Goal: Task Accomplishment & Management: Use online tool/utility

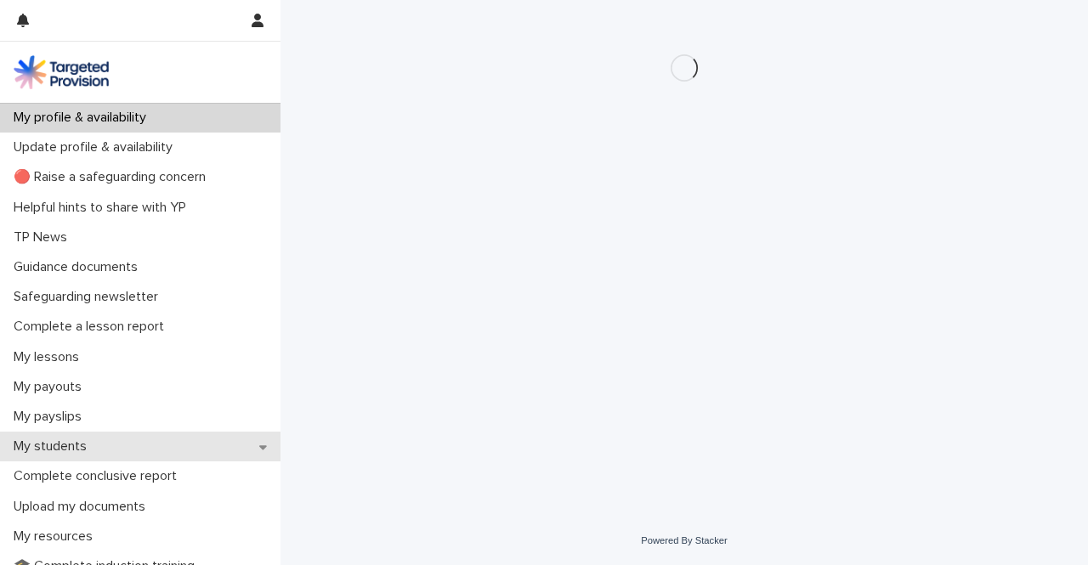
click at [45, 437] on div "My students" at bounding box center [140, 447] width 280 height 30
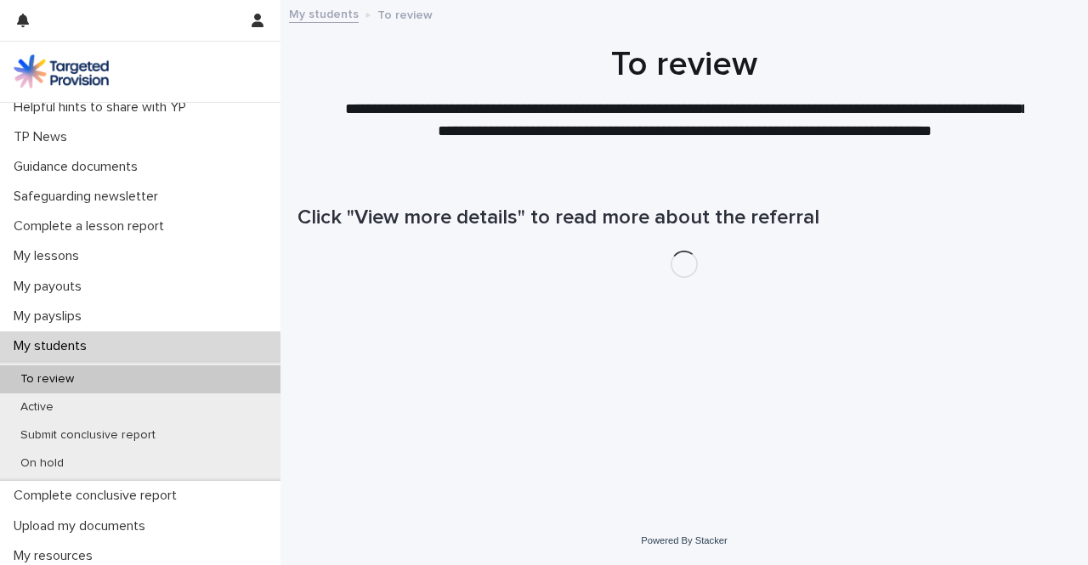
scroll to position [131, 0]
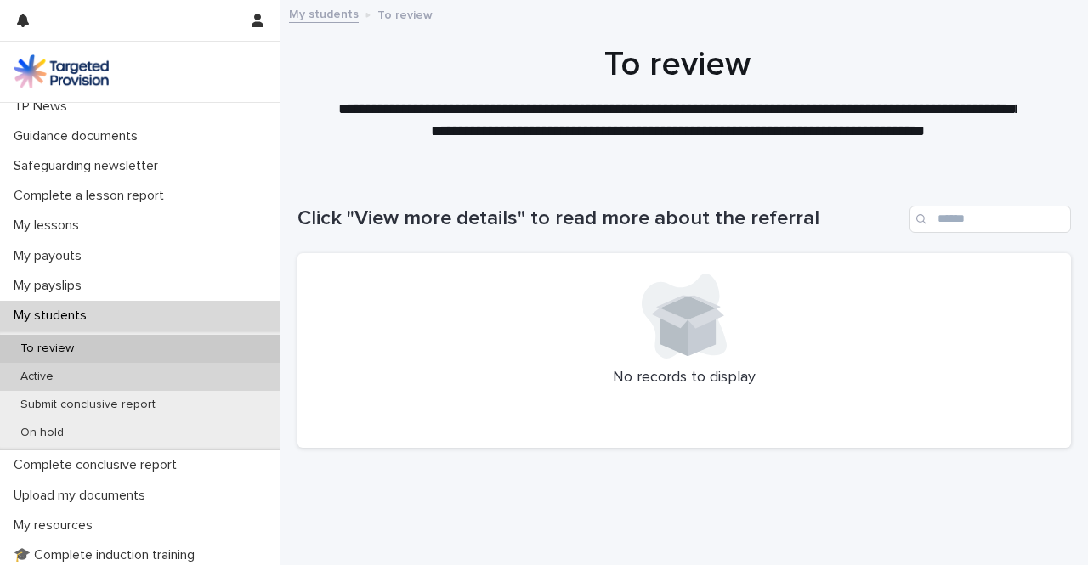
click at [39, 379] on p "Active" at bounding box center [37, 377] width 60 height 14
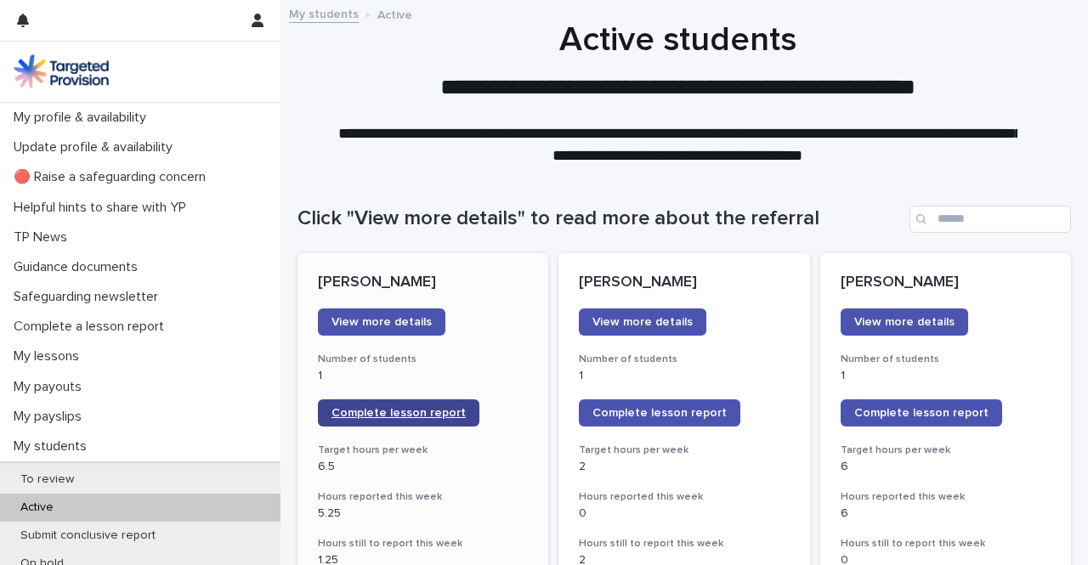
click at [389, 419] on link "Complete lesson report" at bounding box center [398, 412] width 161 height 27
